Goal: Use online tool/utility: Use online tool/utility

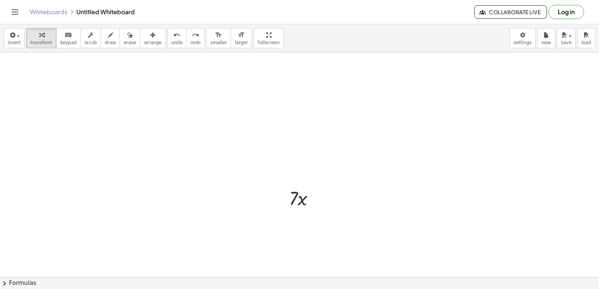
scroll to position [374, 0]
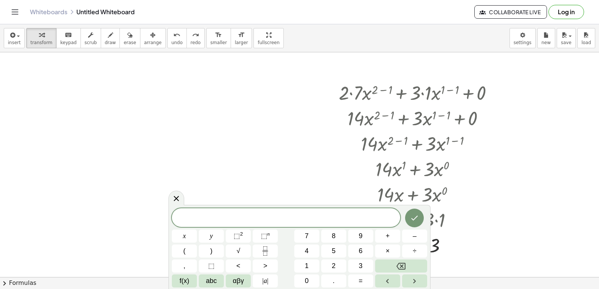
scroll to position [449, 0]
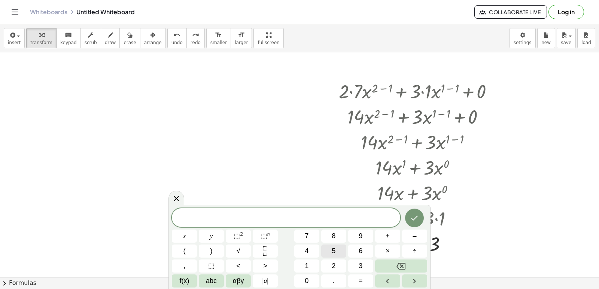
click at [343, 250] on button "5" at bounding box center [333, 251] width 25 height 13
click at [342, 251] on button "5" at bounding box center [333, 251] width 25 height 13
click at [340, 252] on button "5" at bounding box center [333, 251] width 25 height 13
click at [337, 252] on button "5" at bounding box center [333, 251] width 25 height 13
drag, startPoint x: 337, startPoint y: 252, endPoint x: 312, endPoint y: 304, distance: 57.0
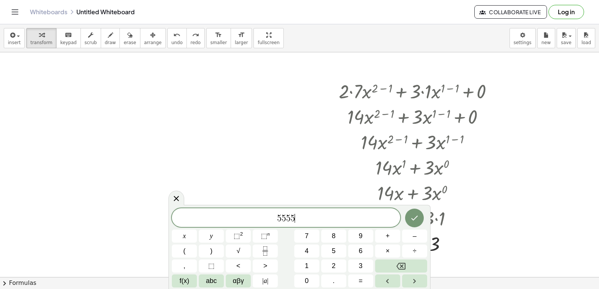
click at [312, 289] on html "Graspable Math Activities Get Started Activity Bank Assigned Work Classes White…" at bounding box center [299, 144] width 599 height 289
click at [416, 264] on button "Backspace" at bounding box center [401, 266] width 52 height 13
click at [418, 260] on button "Backspace" at bounding box center [401, 266] width 52 height 13
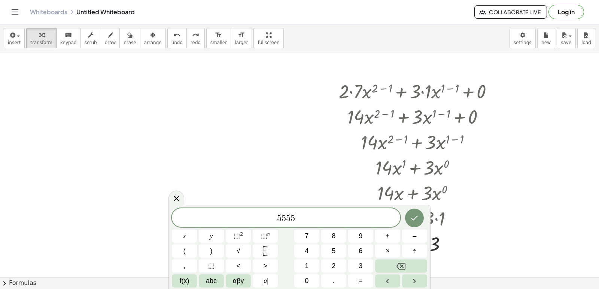
click at [418, 260] on button "Backspace" at bounding box center [401, 266] width 52 height 13
click at [412, 264] on button "Backspace" at bounding box center [401, 266] width 52 height 13
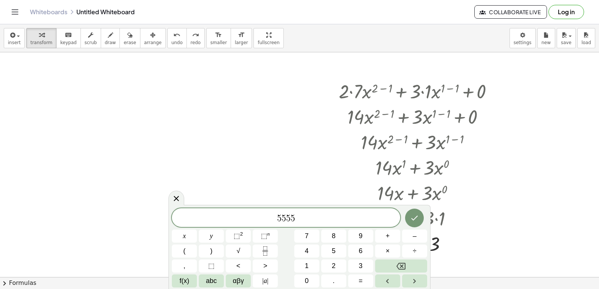
click at [412, 264] on button "Backspace" at bounding box center [401, 266] width 52 height 13
drag, startPoint x: 397, startPoint y: 280, endPoint x: 393, endPoint y: 267, distance: 13.4
click at [394, 275] on button "Left arrow" at bounding box center [387, 281] width 25 height 13
click at [393, 267] on button "Backspace" at bounding box center [401, 266] width 52 height 13
drag, startPoint x: 393, startPoint y: 261, endPoint x: 347, endPoint y: 172, distance: 99.7
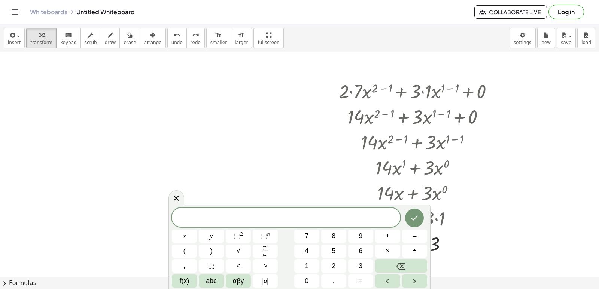
click at [347, 172] on div at bounding box center [419, 166] width 172 height 25
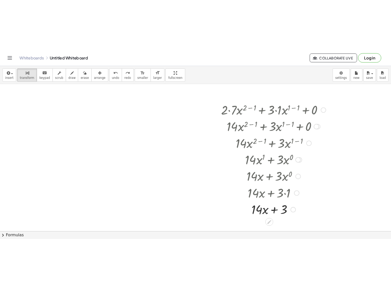
scroll to position [262, 0]
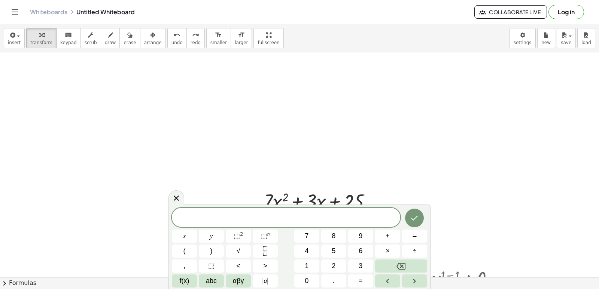
scroll to position [224, 0]
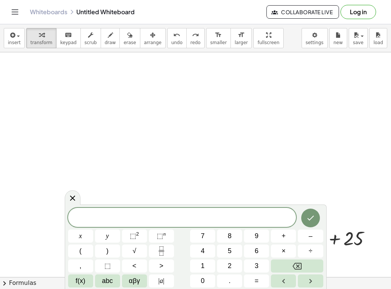
drag, startPoint x: 384, startPoint y: 79, endPoint x: 389, endPoint y: 78, distance: 4.9
click at [391, 31] on html "Graspable Math Activities Get Started Activity Bank Assigned Work Classes White…" at bounding box center [195, 144] width 391 height 289
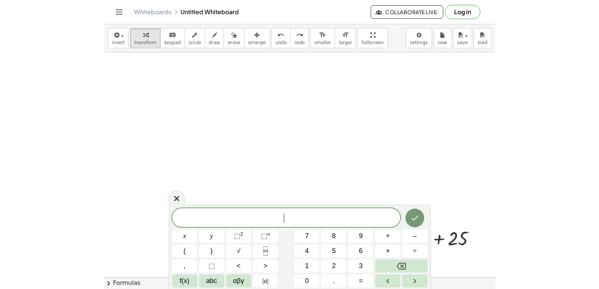
scroll to position [33, 0]
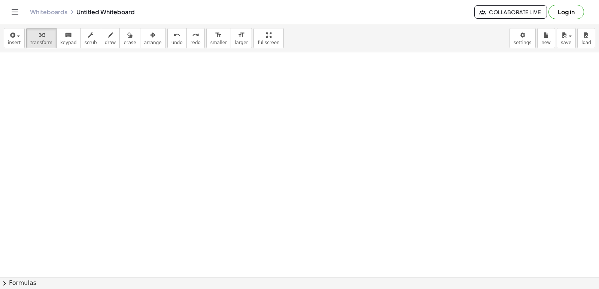
scroll to position [1948, 0]
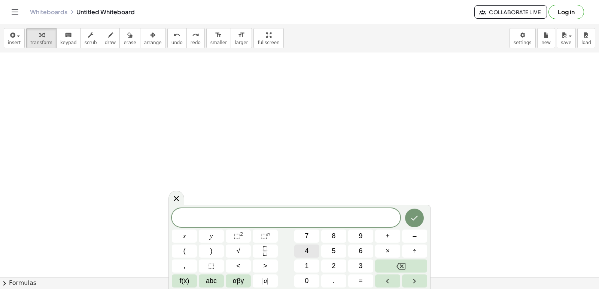
click at [316, 252] on button "4" at bounding box center [306, 251] width 25 height 13
click at [245, 233] on button "⬚ 2" at bounding box center [238, 236] width 25 height 13
click at [416, 215] on icon "Done" at bounding box center [414, 216] width 9 height 9
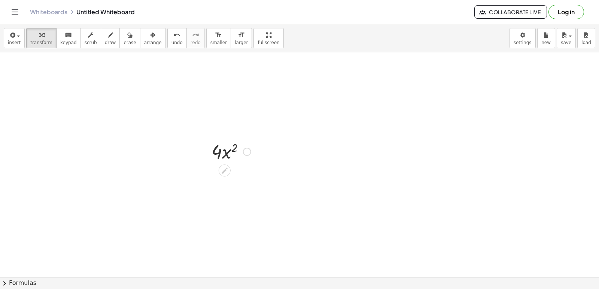
click at [231, 149] on div at bounding box center [231, 150] width 47 height 25
click at [229, 153] on div at bounding box center [231, 150] width 47 height 25
click at [228, 153] on div at bounding box center [231, 150] width 47 height 25
click at [223, 154] on div at bounding box center [231, 150] width 47 height 25
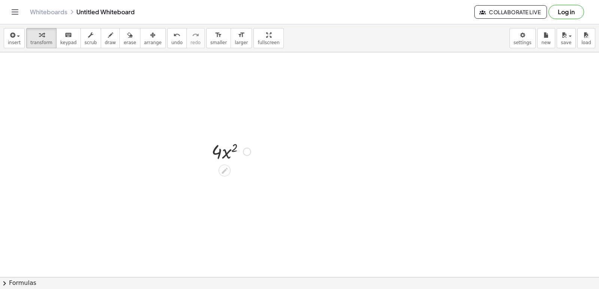
click at [218, 152] on div at bounding box center [231, 150] width 47 height 25
click at [238, 151] on div at bounding box center [231, 150] width 47 height 25
click at [247, 151] on div at bounding box center [247, 152] width 8 height 8
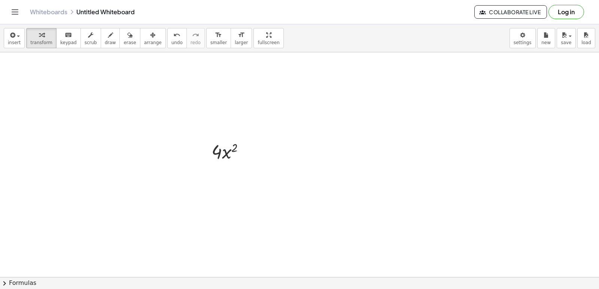
click at [253, 214] on body "Graspable Math Activities Get Started Activity Bank Assigned Work Classes White…" at bounding box center [299, 144] width 599 height 289
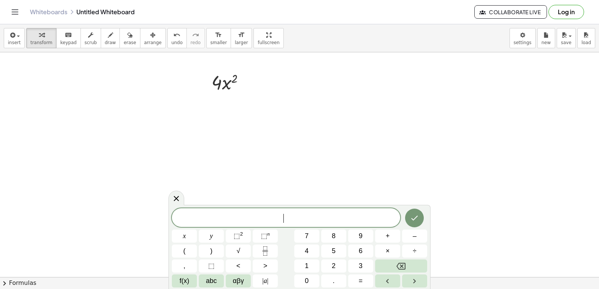
scroll to position [2023, 0]
click at [305, 239] on span "7" at bounding box center [306, 236] width 4 height 10
click at [245, 240] on button "⬚ 2" at bounding box center [238, 236] width 25 height 13
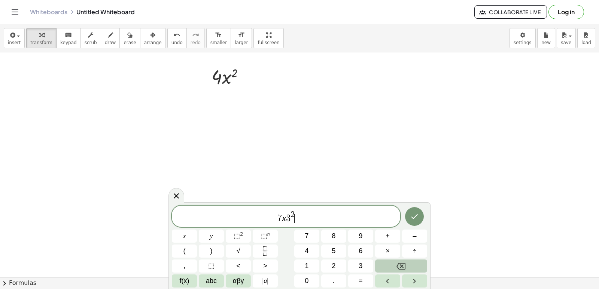
click at [408, 262] on button "Backspace" at bounding box center [401, 266] width 52 height 13
click at [408, 263] on button "Backspace" at bounding box center [401, 266] width 52 height 13
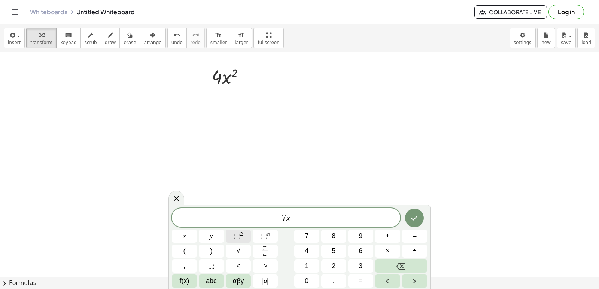
click at [237, 234] on span "⬚" at bounding box center [236, 235] width 6 height 7
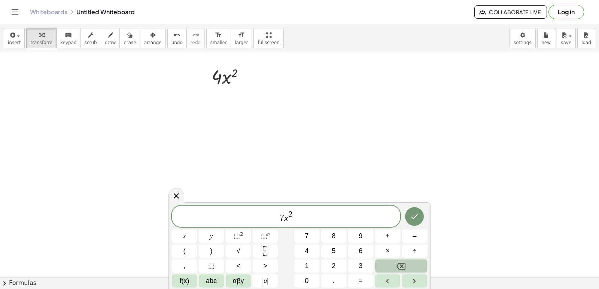
click at [396, 267] on icon "Backspace" at bounding box center [400, 266] width 9 height 9
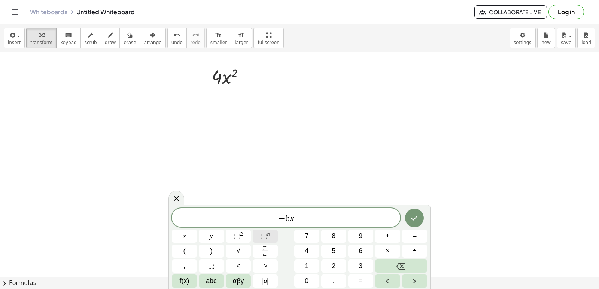
click at [272, 239] on button "⬚ n" at bounding box center [264, 236] width 25 height 13
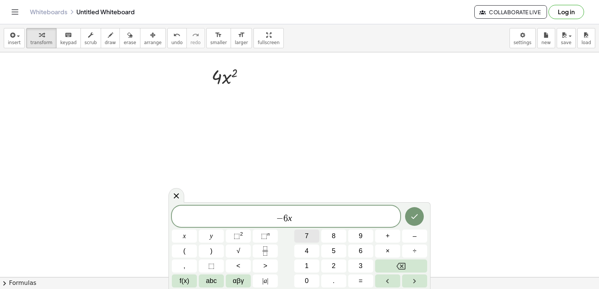
click at [299, 232] on button "7" at bounding box center [306, 236] width 25 height 13
click at [392, 236] on button "+" at bounding box center [387, 236] width 25 height 13
click at [317, 279] on div "− 6 x 7 + ​ x y ⬚ 2 ⬚ n 7 8 9 + – ( ) √ 4 5 6 × ÷ , ⬚ < > 1 2 3 f(x) abc αβγ | …" at bounding box center [299, 247] width 255 height 82
click at [311, 266] on button "1" at bounding box center [306, 266] width 25 height 13
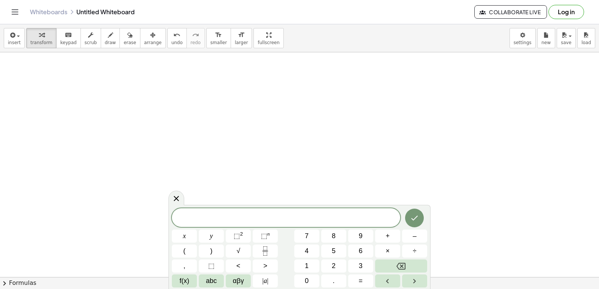
scroll to position [2135, 0]
click at [274, 234] on button "⬚ n" at bounding box center [264, 236] width 25 height 13
click at [417, 212] on icon "Done" at bounding box center [414, 216] width 9 height 9
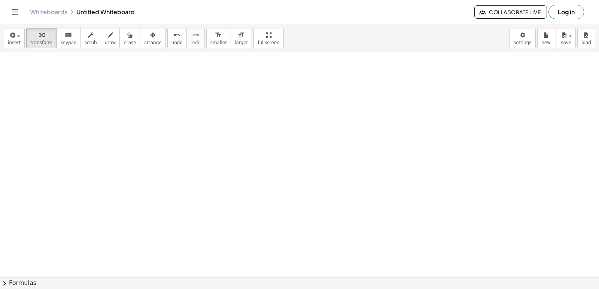
scroll to position [2024, 0]
drag, startPoint x: 287, startPoint y: 135, endPoint x: 290, endPoint y: 175, distance: 39.7
drag, startPoint x: 297, startPoint y: 140, endPoint x: 288, endPoint y: 143, distance: 8.8
click at [288, 144] on div at bounding box center [297, 135] width 52 height 25
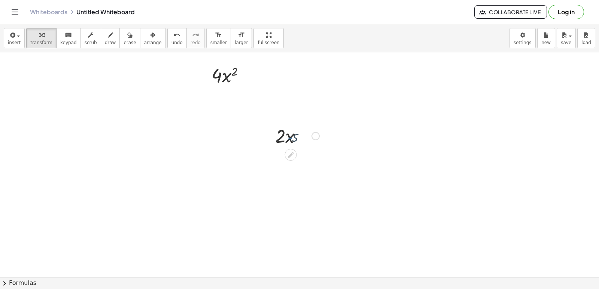
click at [288, 143] on div at bounding box center [297, 135] width 52 height 25
drag, startPoint x: 298, startPoint y: 133, endPoint x: 282, endPoint y: 137, distance: 15.8
click at [282, 137] on div at bounding box center [297, 135] width 52 height 25
drag, startPoint x: 276, startPoint y: 139, endPoint x: 291, endPoint y: 137, distance: 14.4
click at [291, 137] on div at bounding box center [297, 135] width 52 height 25
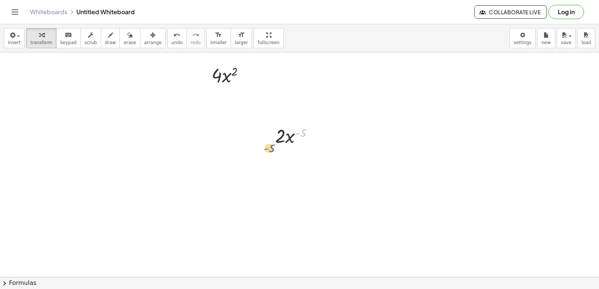
drag, startPoint x: 297, startPoint y: 132, endPoint x: 263, endPoint y: 148, distance: 37.8
click at [288, 136] on div at bounding box center [297, 135] width 52 height 25
drag, startPoint x: 288, startPoint y: 136, endPoint x: 273, endPoint y: 169, distance: 36.5
